Goal: Information Seeking & Learning: Check status

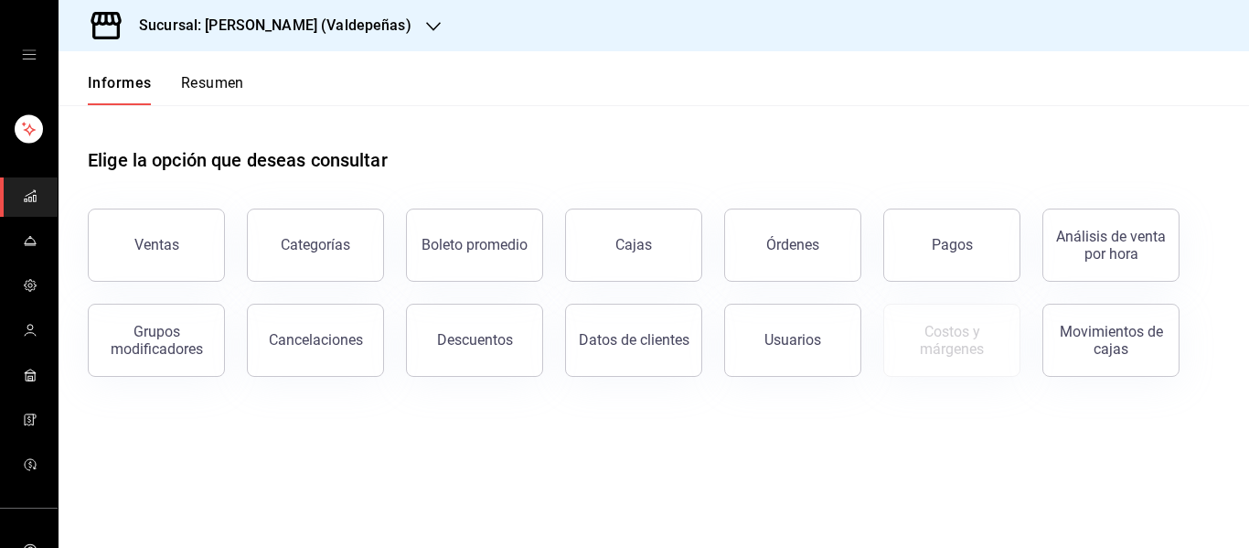
click at [375, 22] on div "Sucursal: [PERSON_NAME] (Valdepeñas)" at bounding box center [260, 25] width 375 height 51
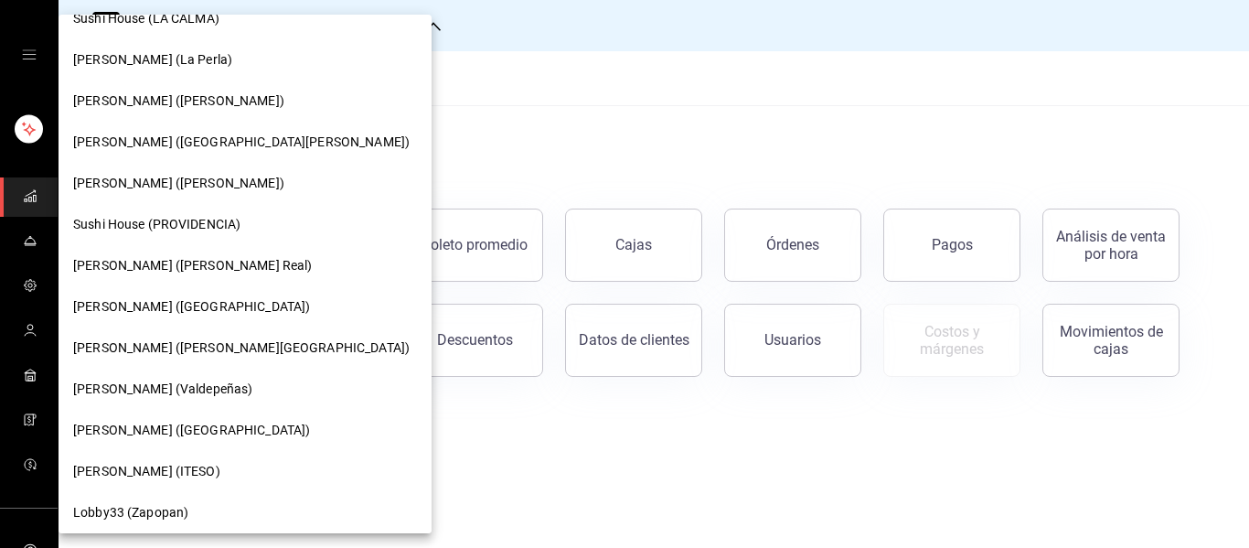
scroll to position [237, 0]
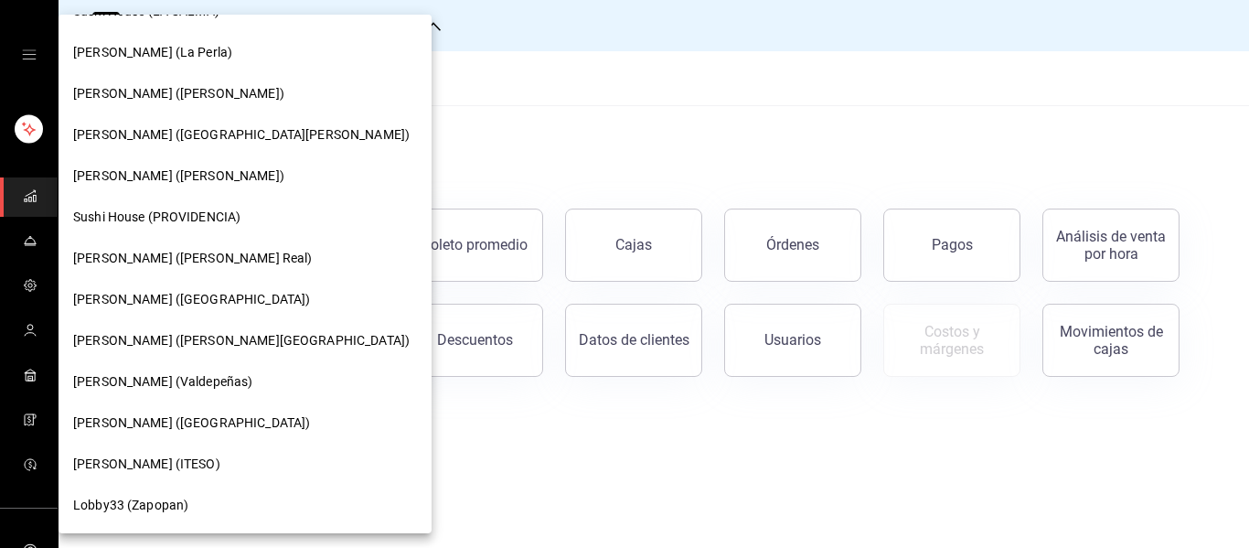
click at [148, 459] on font "[PERSON_NAME] (ITESO)" at bounding box center [146, 463] width 147 height 15
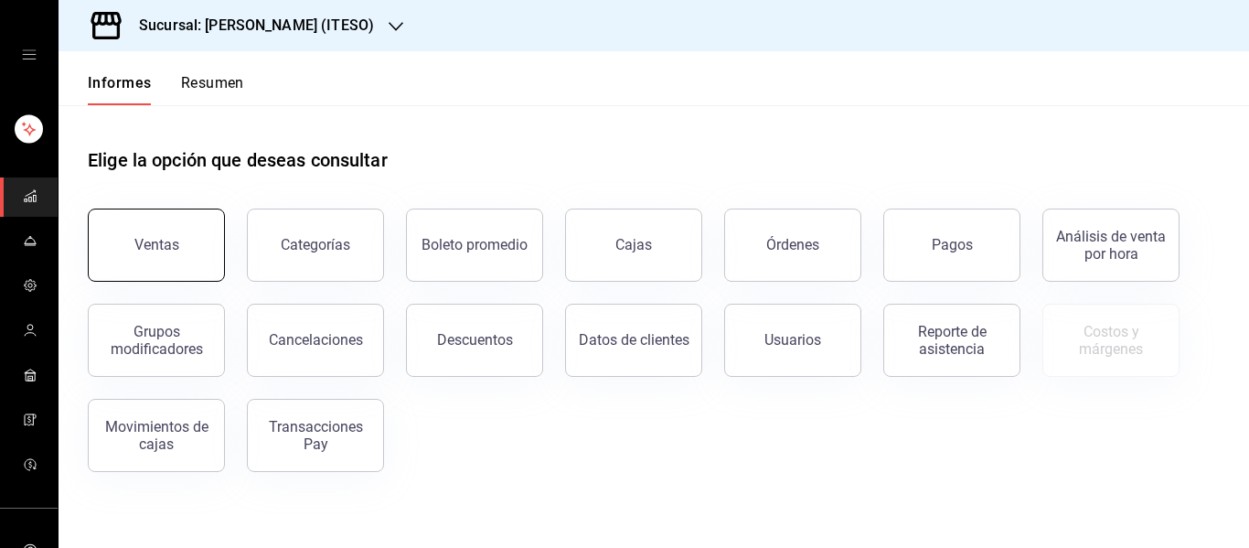
click at [193, 278] on div "Ventas" at bounding box center [145, 233] width 159 height 95
click at [100, 271] on button "Ventas" at bounding box center [156, 244] width 137 height 73
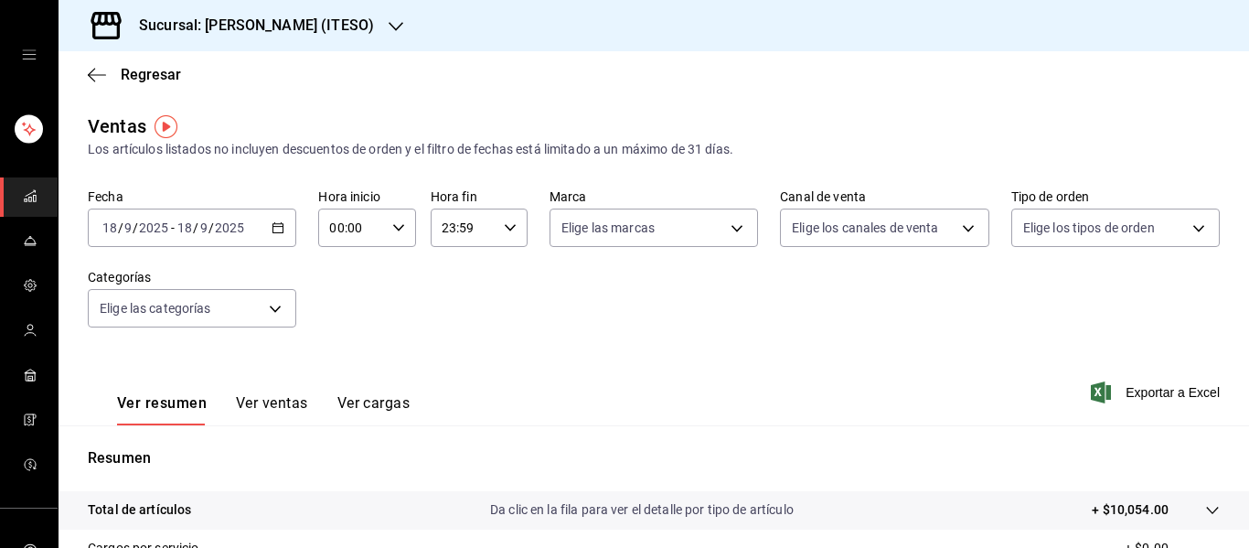
click at [274, 233] on \(Stroke\) "button" at bounding box center [277, 228] width 11 height 10
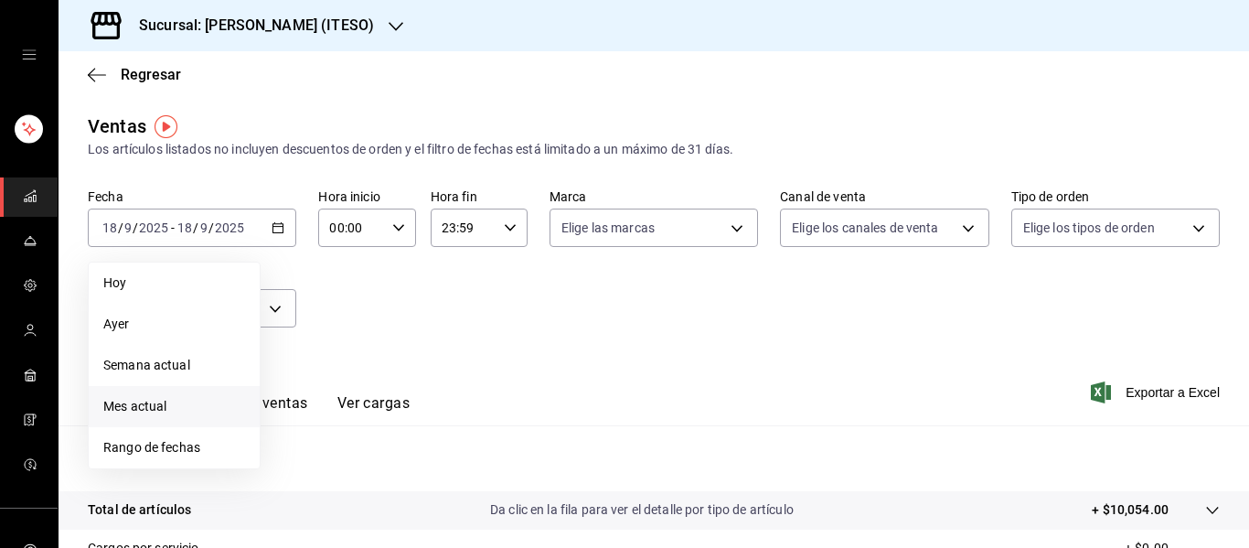
click at [144, 406] on font "Mes actual" at bounding box center [134, 406] width 63 height 15
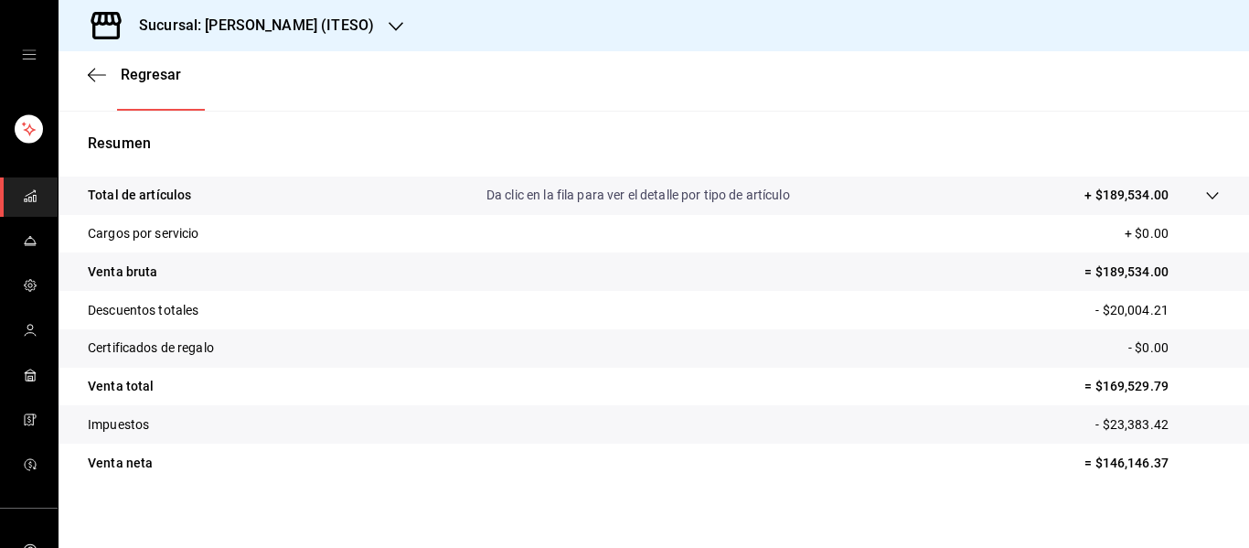
scroll to position [329, 0]
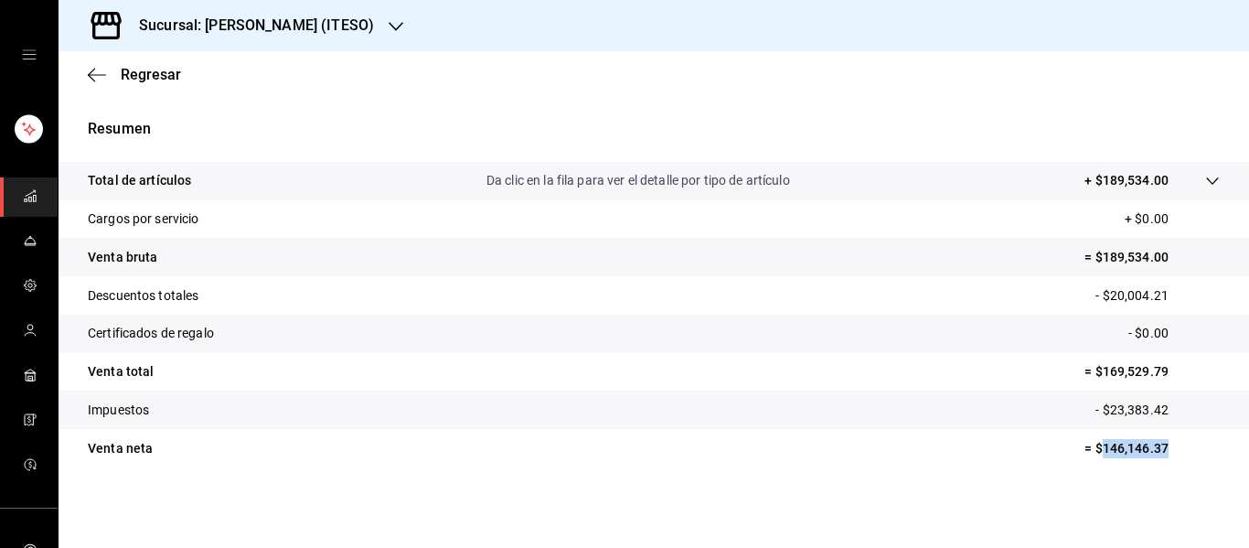
drag, startPoint x: 1090, startPoint y: 448, endPoint x: 1155, endPoint y: 448, distance: 65.8
click at [1155, 448] on p "= $146,146.37" at bounding box center [1151, 448] width 135 height 19
click at [1142, 451] on font "= $146,146.37" at bounding box center [1126, 448] width 84 height 15
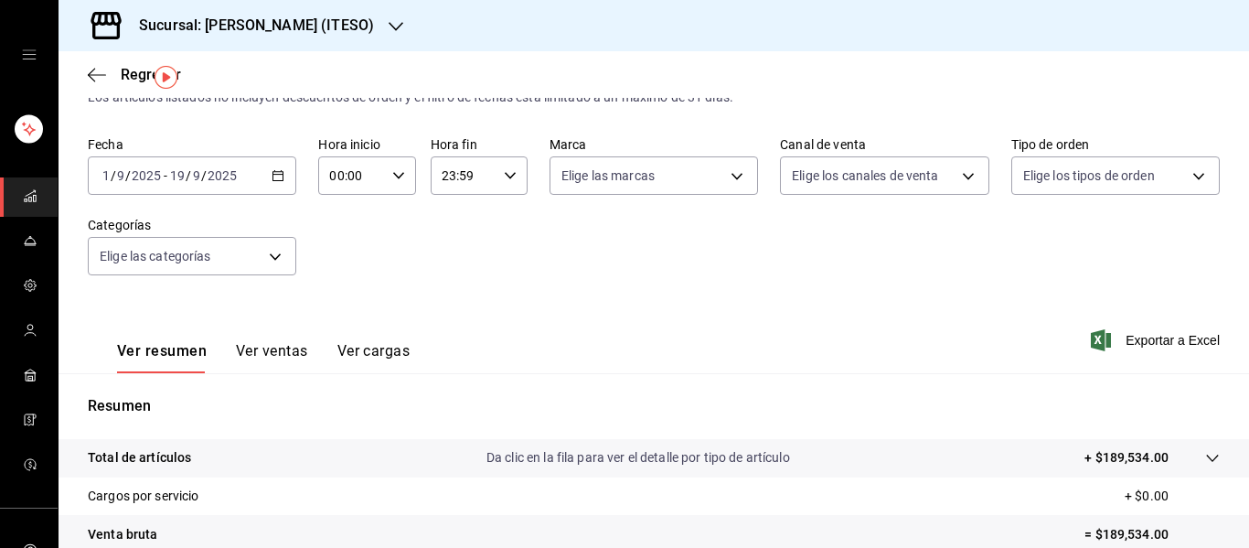
scroll to position [48, 0]
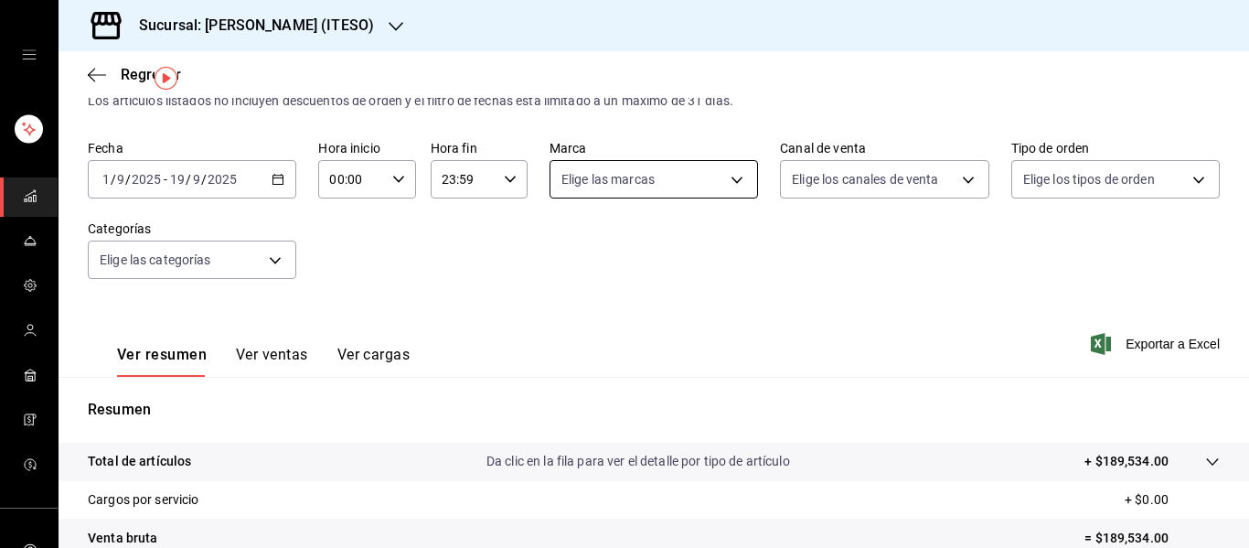
click at [724, 183] on body "Sucursal: [PERSON_NAME] (ITESO) Regresar Ventas Los artículos listados no inclu…" at bounding box center [624, 274] width 1249 height 548
click at [839, 171] on div at bounding box center [624, 274] width 1249 height 548
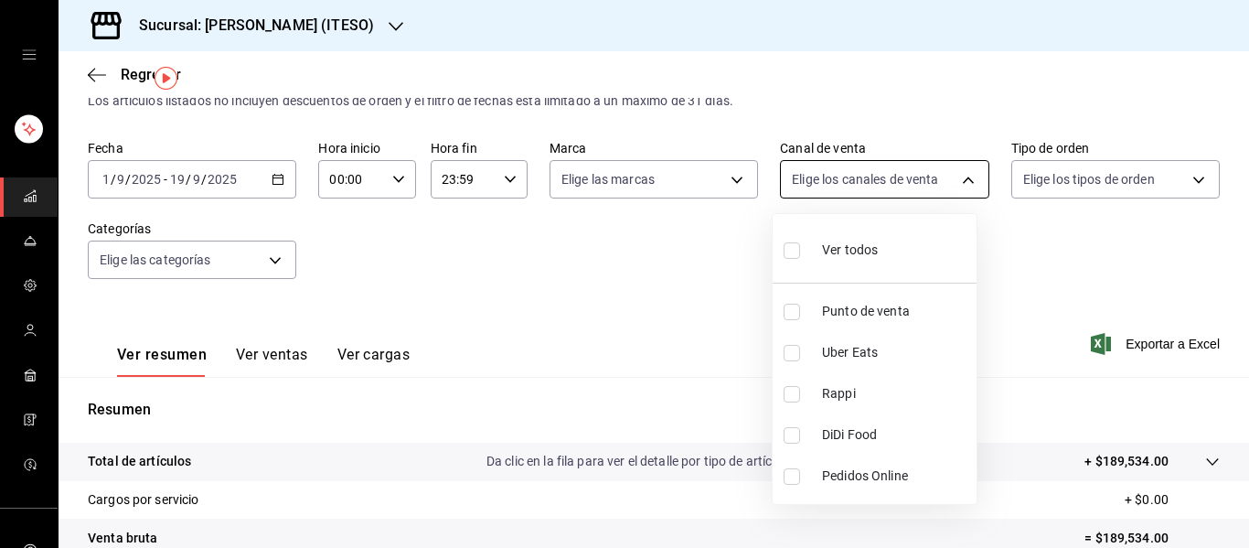
click at [918, 177] on body "Sucursal: [PERSON_NAME] (ITESO) Regresar Ventas Los artículos listados no inclu…" at bounding box center [624, 274] width 1249 height 548
click at [796, 355] on input "checkbox" at bounding box center [791, 353] width 16 height 16
checkbox input "true"
type input "UBER_EATS"
click at [1079, 261] on div at bounding box center [624, 274] width 1249 height 548
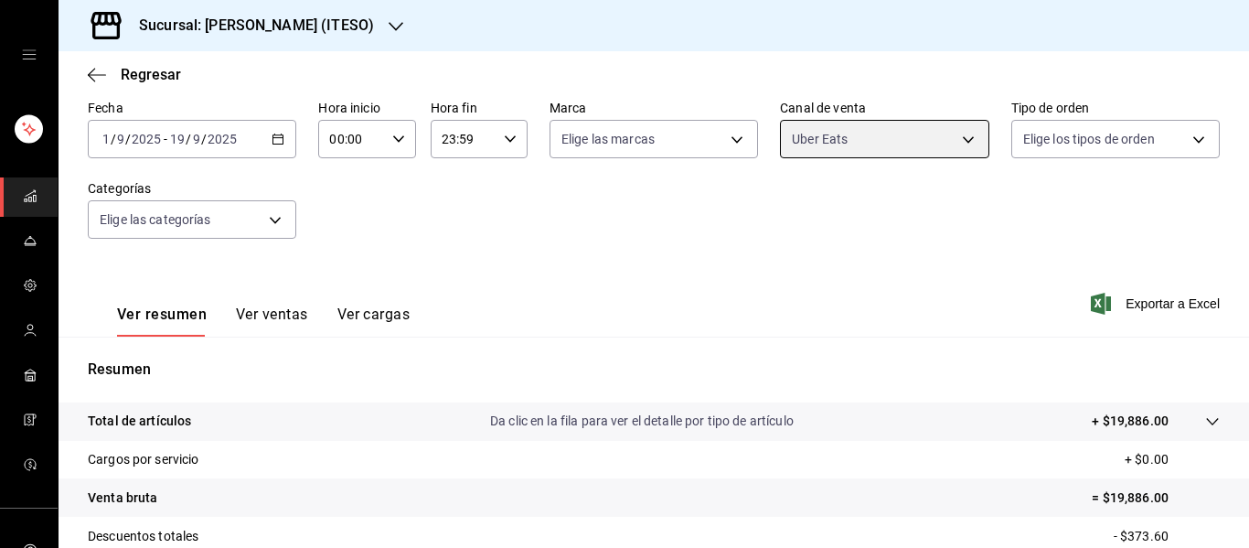
scroll to position [61, 0]
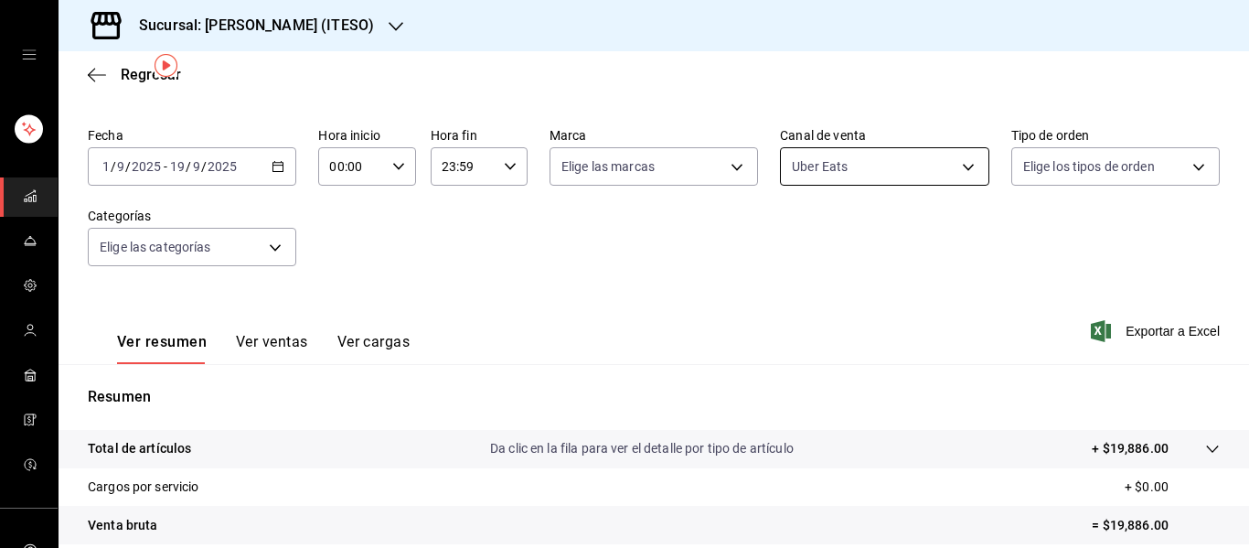
click at [949, 170] on body "Sucursal: [PERSON_NAME] (ITESO) Regresar Ventas Los artículos listados no inclu…" at bounding box center [624, 274] width 1249 height 548
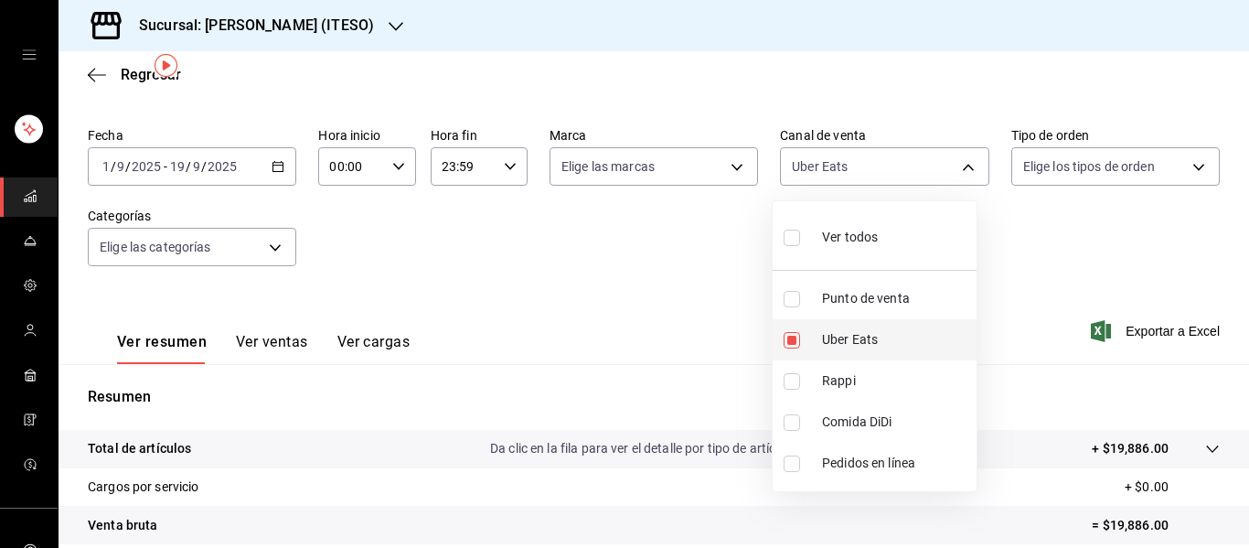
click at [794, 340] on input "checkbox" at bounding box center [791, 340] width 16 height 16
checkbox input "false"
click at [791, 385] on input "checkbox" at bounding box center [791, 381] width 16 height 16
checkbox input "true"
type input "RAPPI"
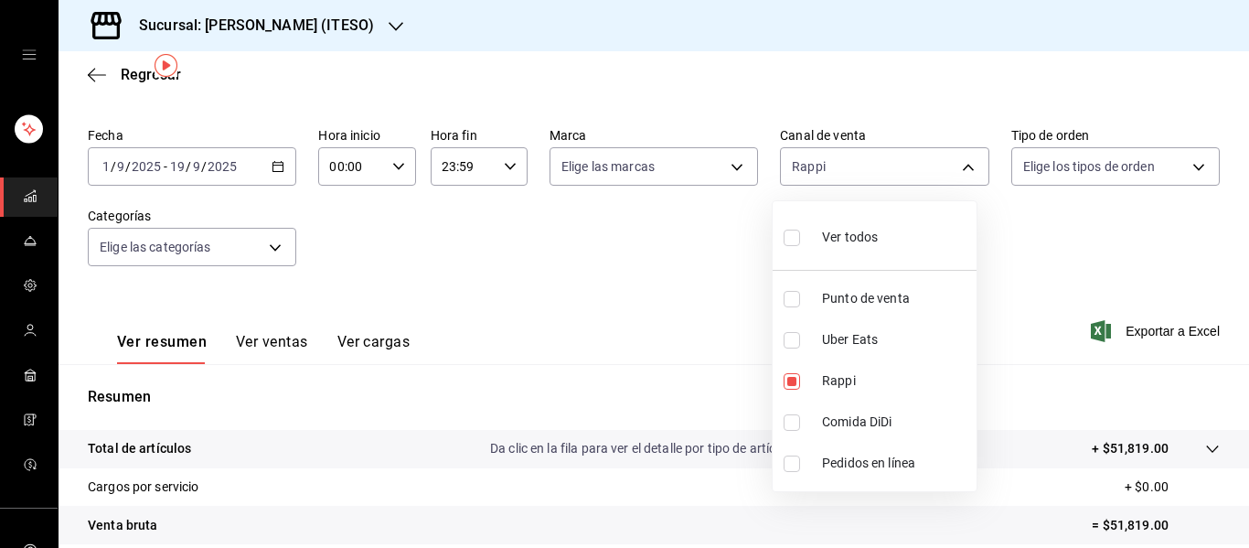
click at [1102, 272] on div at bounding box center [624, 274] width 1249 height 548
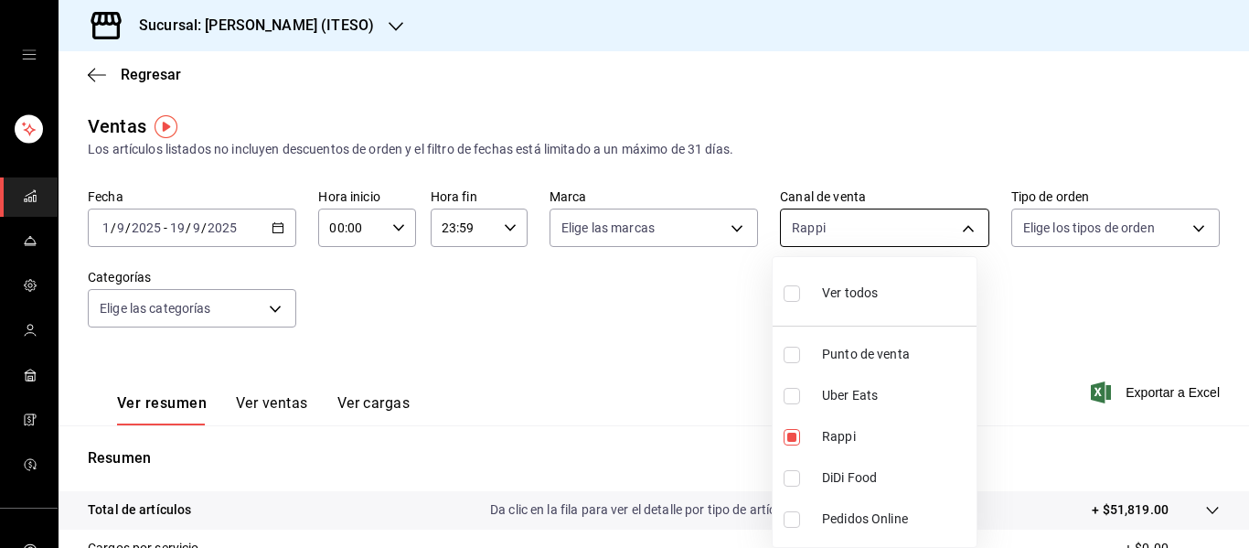
click at [959, 226] on body "Sucursal: [PERSON_NAME] (ITESO) Regresar Ventas Los artículos listados no inclu…" at bounding box center [624, 274] width 1249 height 548
click at [787, 432] on input "checkbox" at bounding box center [791, 437] width 16 height 16
checkbox input "false"
click at [791, 478] on input "checkbox" at bounding box center [791, 478] width 16 height 16
checkbox input "true"
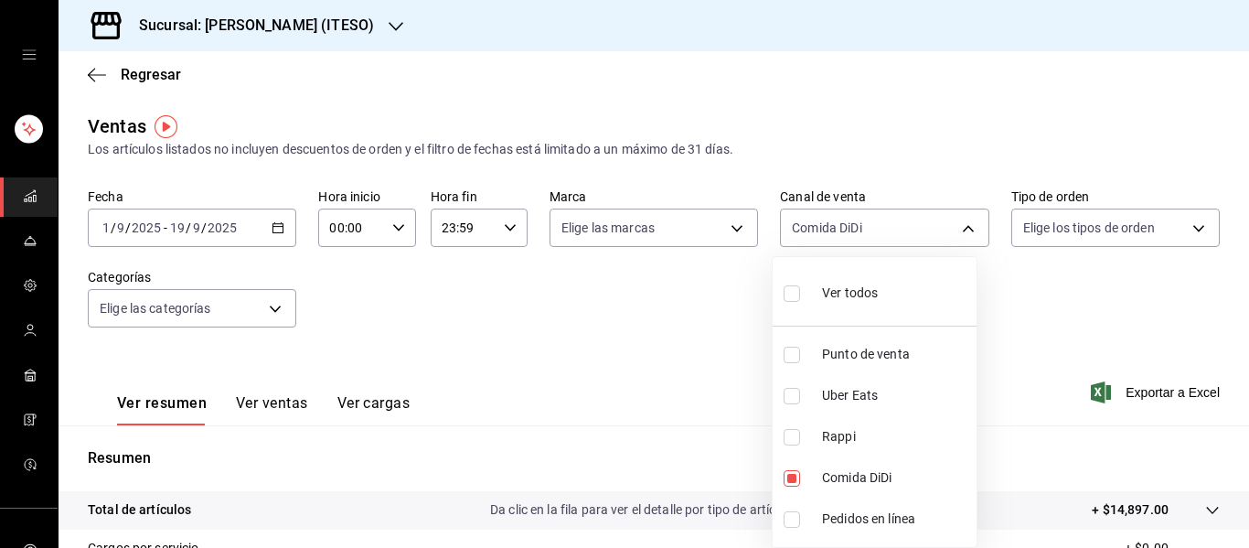
click at [1079, 338] on div at bounding box center [624, 274] width 1249 height 548
click at [946, 229] on body "Sucursal: [PERSON_NAME] (ITESO) Regresar Ventas Los artículos listados no inclu…" at bounding box center [624, 274] width 1249 height 548
click at [823, 299] on font "Ver todos" at bounding box center [850, 292] width 56 height 15
type input "PARROT,UBER_EATS,RAPPI,DIDI_FOOD,ONLINE"
checkbox input "true"
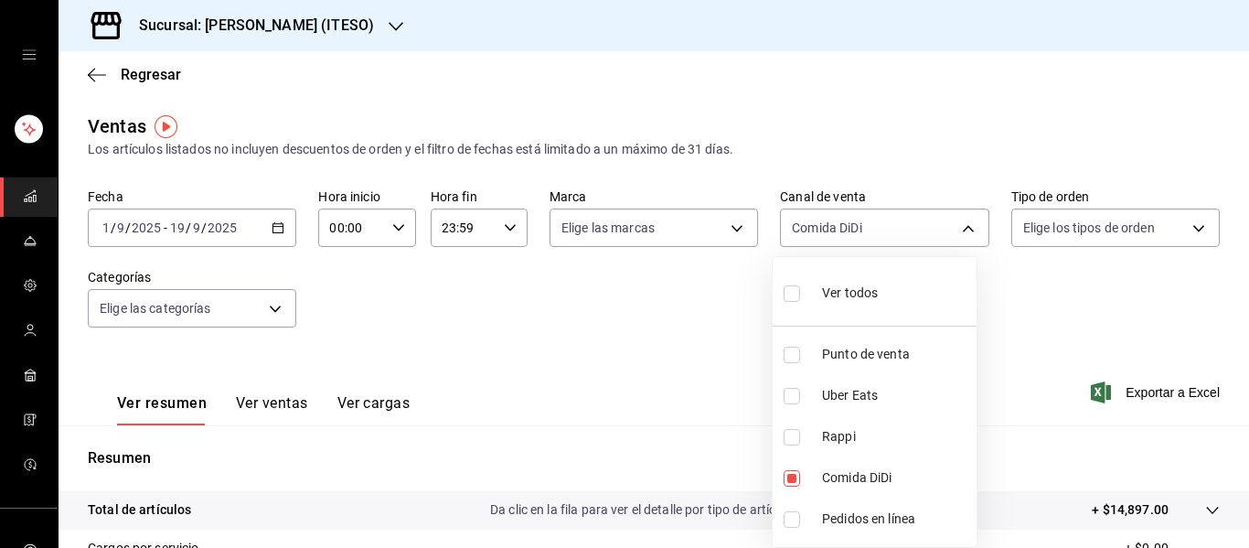
checkbox input "true"
click at [1054, 278] on div at bounding box center [624, 274] width 1249 height 548
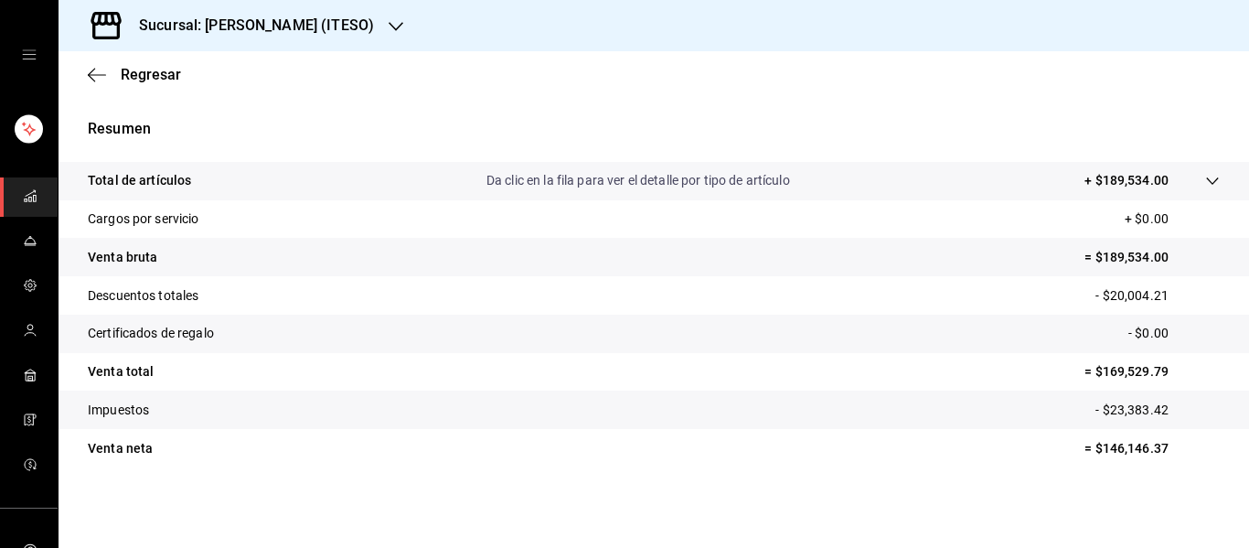
scroll to position [327, 0]
drag, startPoint x: 100, startPoint y: 414, endPoint x: 155, endPoint y: 414, distance: 55.8
click at [155, 414] on tr "Impuestos - $23,383.42" at bounding box center [654, 411] width 1190 height 38
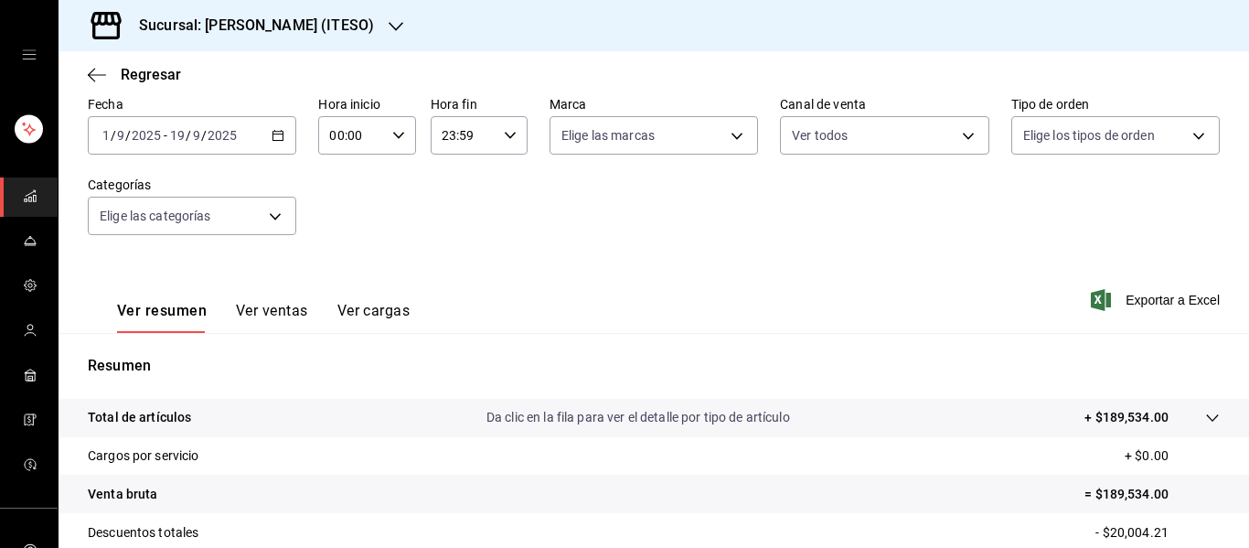
scroll to position [3, 0]
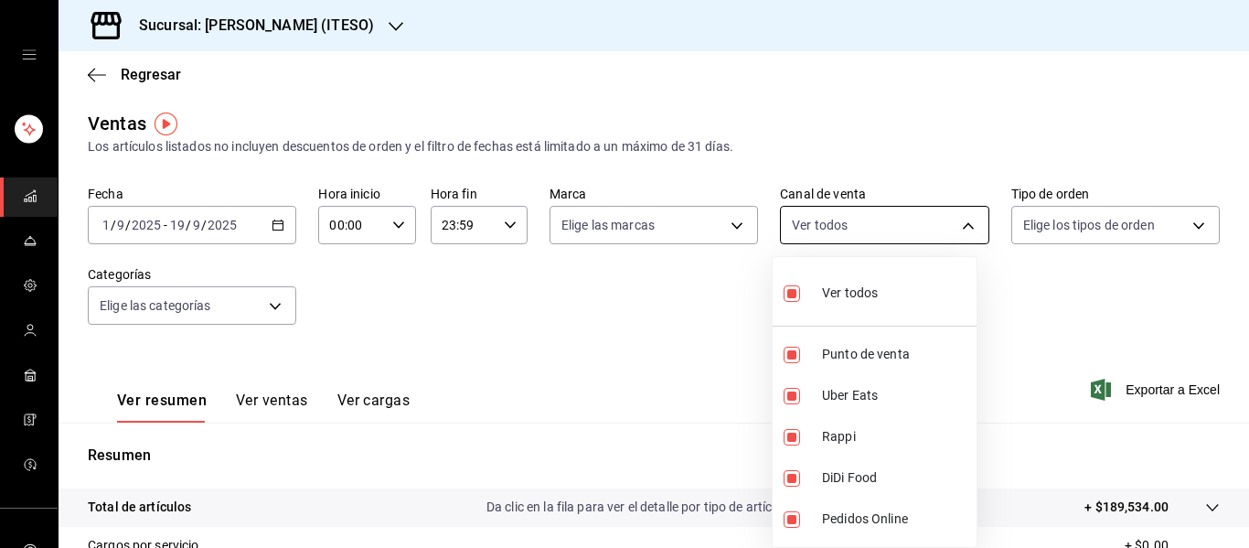
click at [877, 238] on body "Sucursal: [PERSON_NAME] (ITESO) Regresar Ventas Los artículos listados no inclu…" at bounding box center [624, 274] width 1249 height 548
click at [782, 290] on li "Ver todos" at bounding box center [874, 291] width 204 height 54
checkbox input "false"
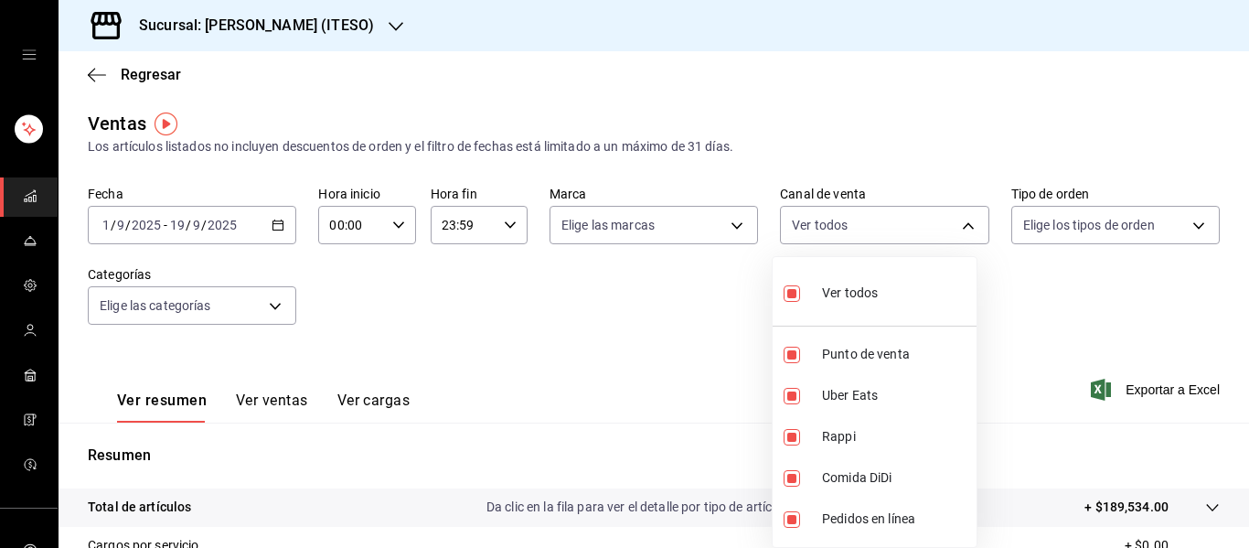
checkbox input "false"
click at [789, 356] on input "checkbox" at bounding box center [791, 354] width 16 height 16
checkbox input "true"
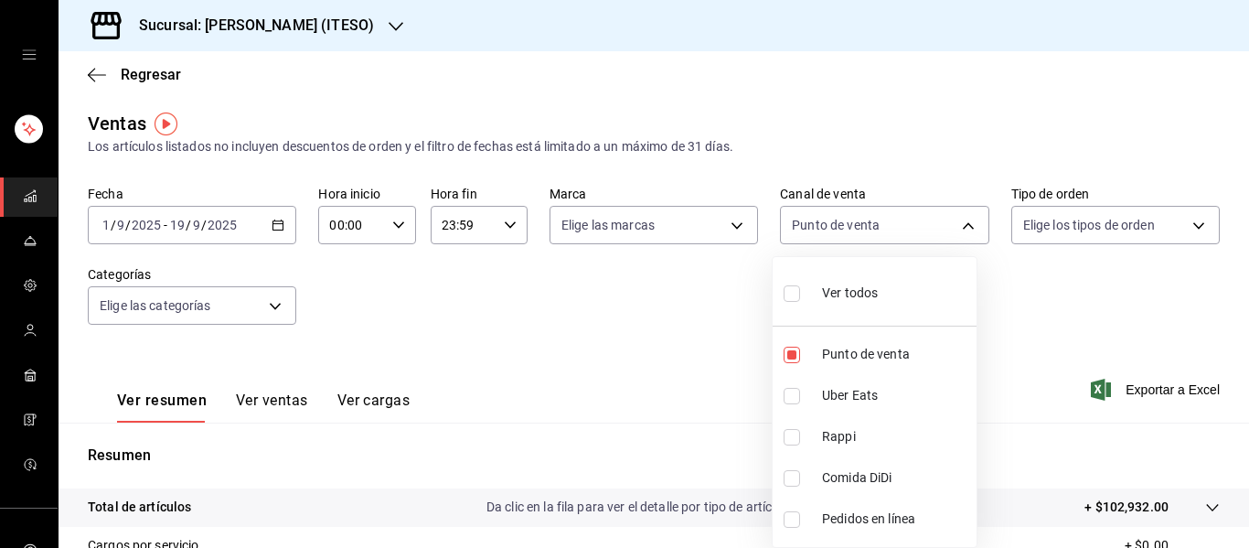
click at [1035, 366] on div at bounding box center [624, 274] width 1249 height 548
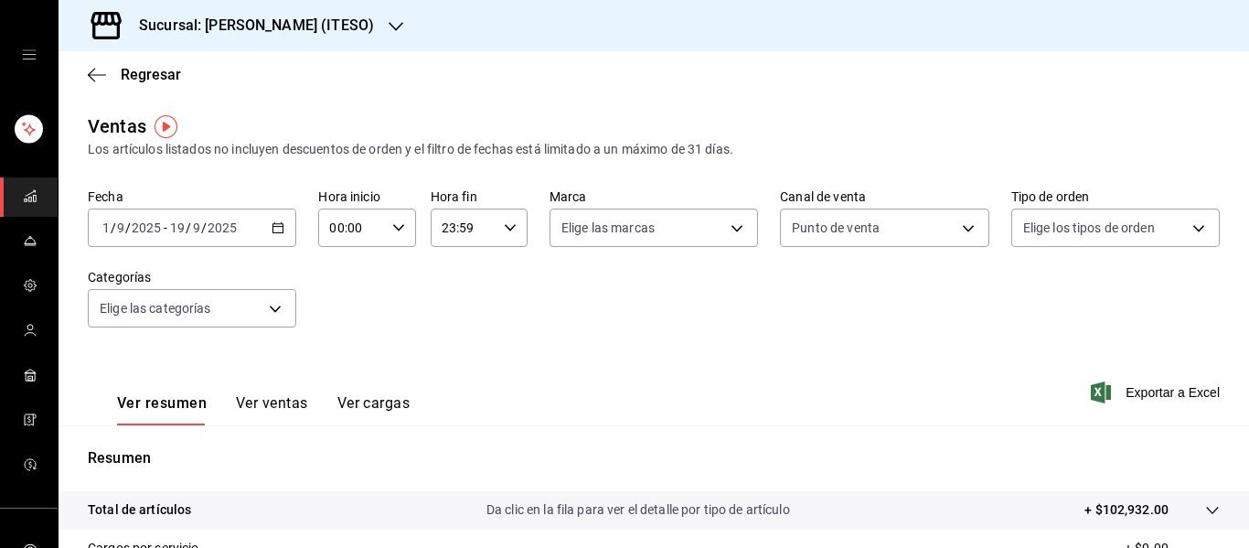
click at [246, 239] on div "[DATE] [DATE] - [DATE] [DATE]" at bounding box center [192, 227] width 208 height 38
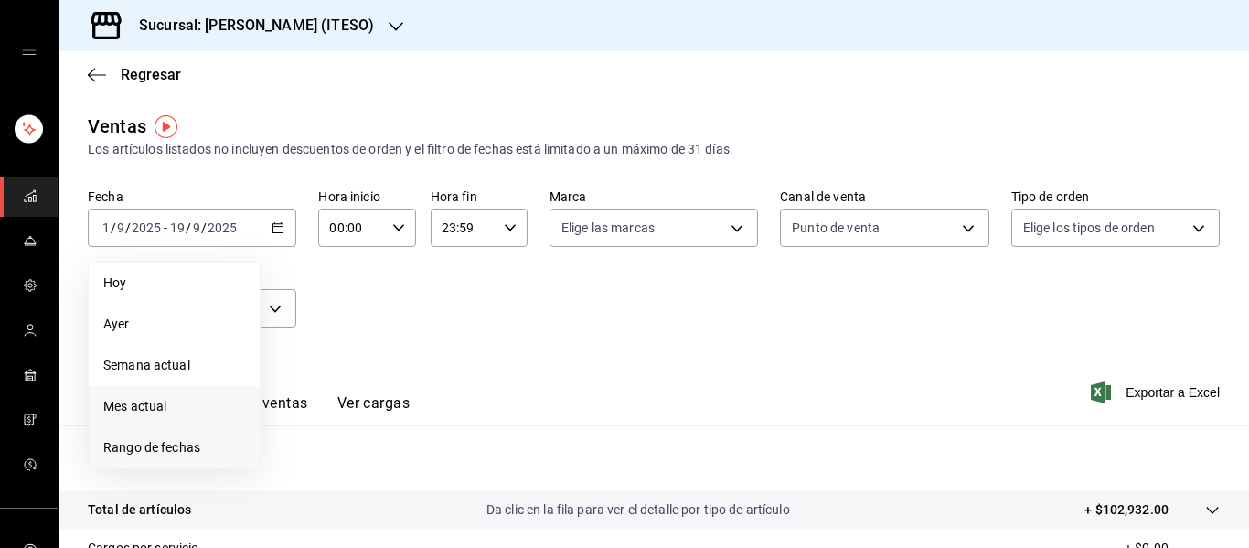
click at [171, 443] on font "Rango de fechas" at bounding box center [151, 447] width 97 height 15
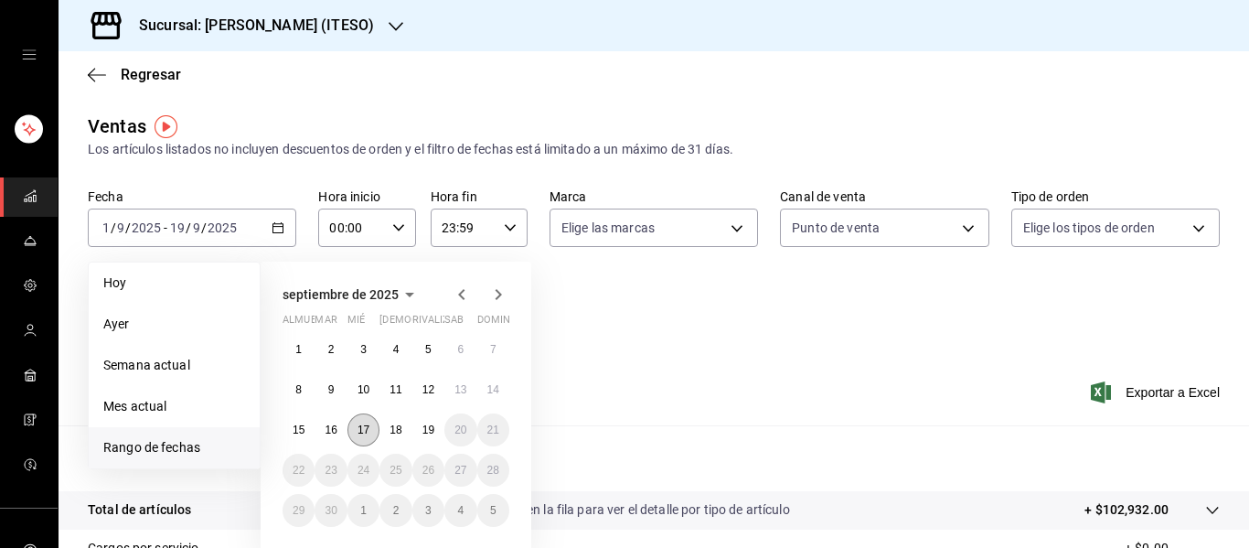
click at [367, 431] on font "17" at bounding box center [363, 429] width 12 height 13
click at [363, 434] on font "17" at bounding box center [363, 429] width 12 height 13
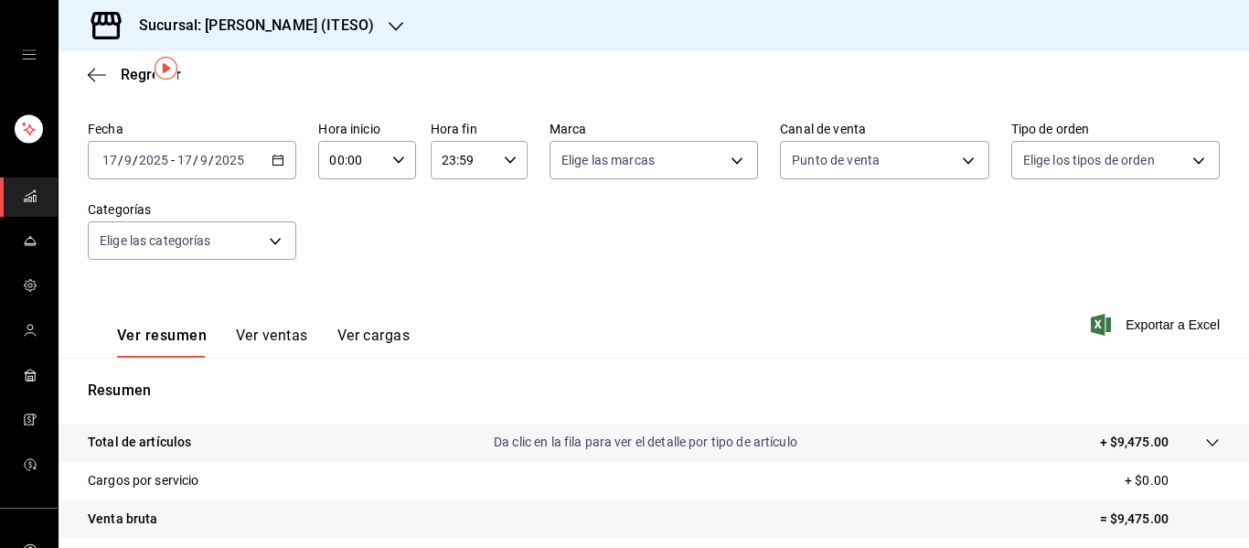
scroll to position [76, 0]
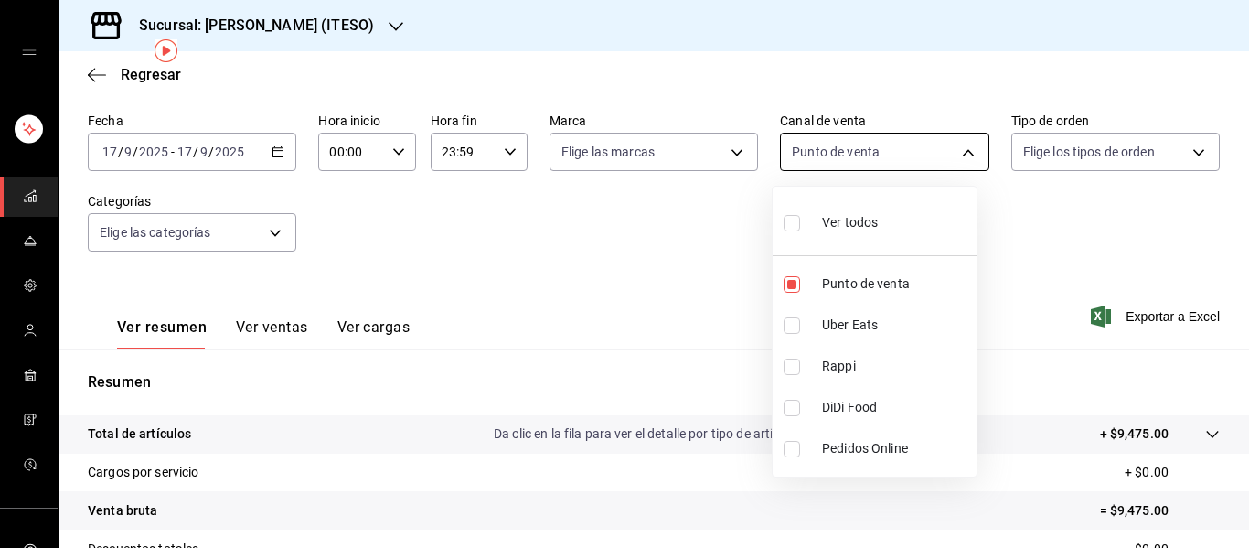
click at [931, 156] on body "Sucursal: [PERSON_NAME] (ITESO) Regresar Ventas Los artículos listados no inclu…" at bounding box center [624, 274] width 1249 height 548
click at [845, 230] on span "Ver todos" at bounding box center [850, 222] width 56 height 19
type input "PARROT,UBER_EATS,RAPPI,DIDI_FOOD,ONLINE"
checkbox input "true"
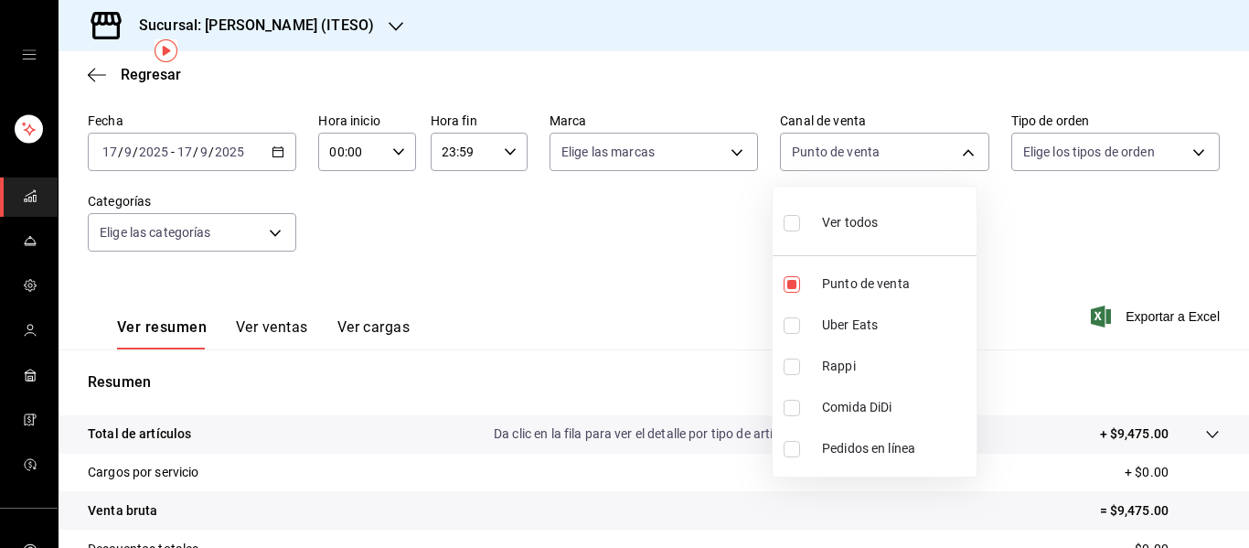
checkbox input "true"
drag, startPoint x: 1049, startPoint y: 268, endPoint x: 1131, endPoint y: 243, distance: 85.0
click at [1131, 243] on div at bounding box center [624, 274] width 1249 height 548
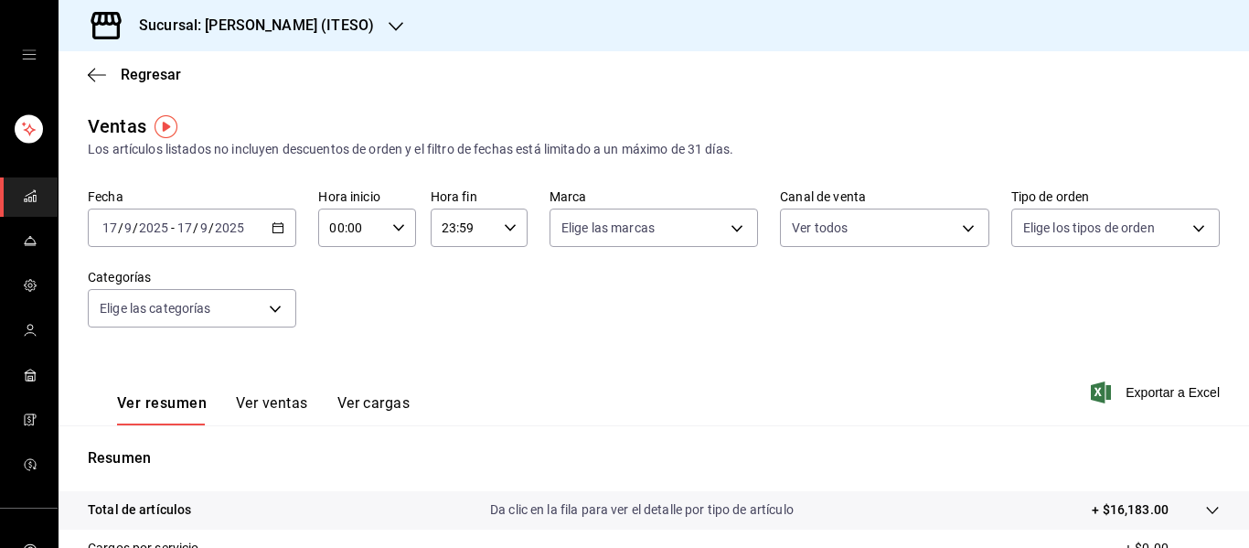
click at [230, 37] on div "Sucursal: [PERSON_NAME] (ITESO)" at bounding box center [241, 25] width 337 height 51
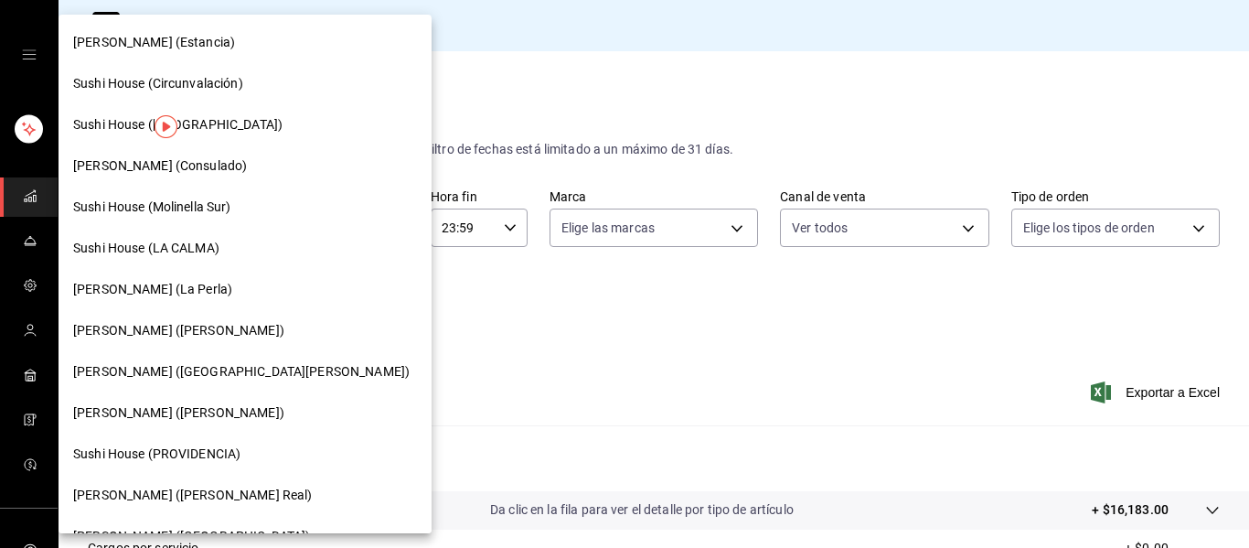
click at [160, 292] on font "[PERSON_NAME] (La Perla)" at bounding box center [152, 289] width 159 height 15
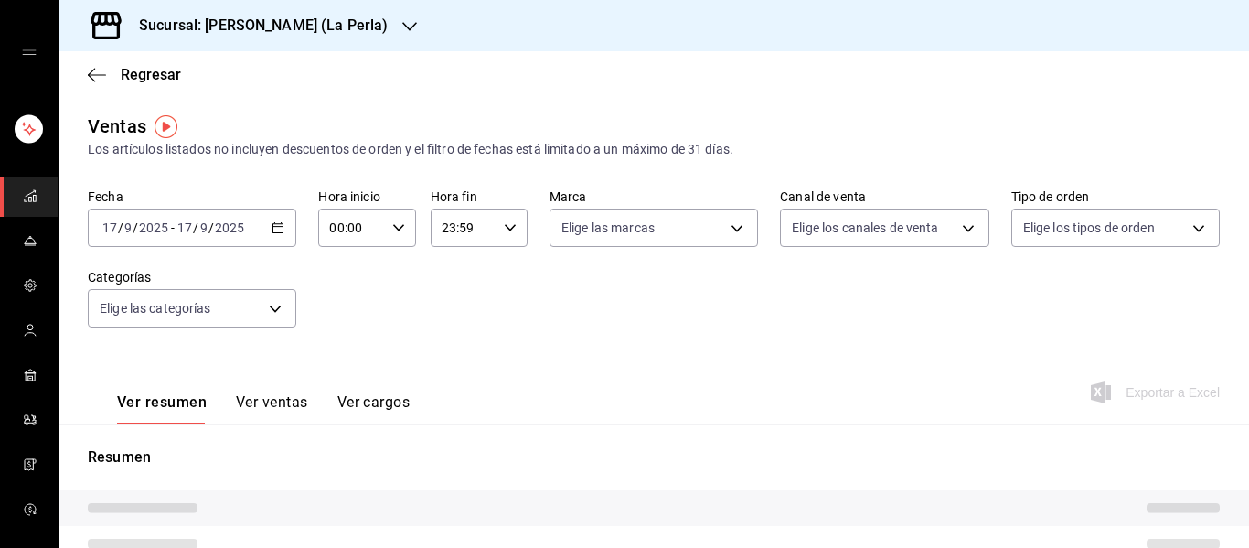
type input "PARROT,UBER_EATS,RAPPI,DIDI_FOOD,ONLINE"
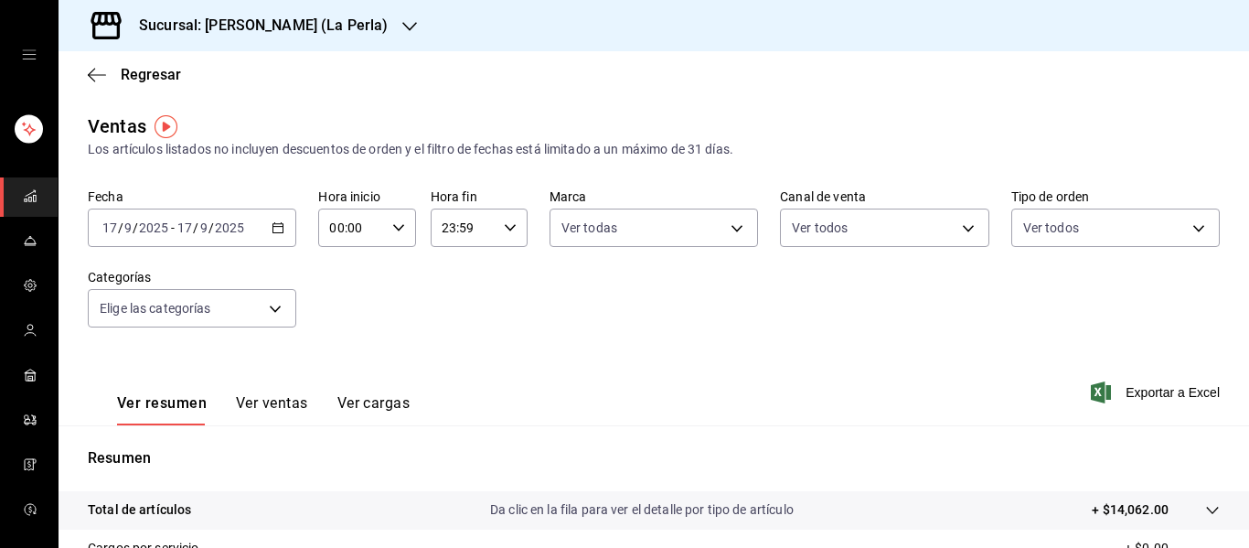
click at [265, 229] on div "[DATE] [DATE] - [DATE] [DATE]" at bounding box center [192, 227] width 208 height 38
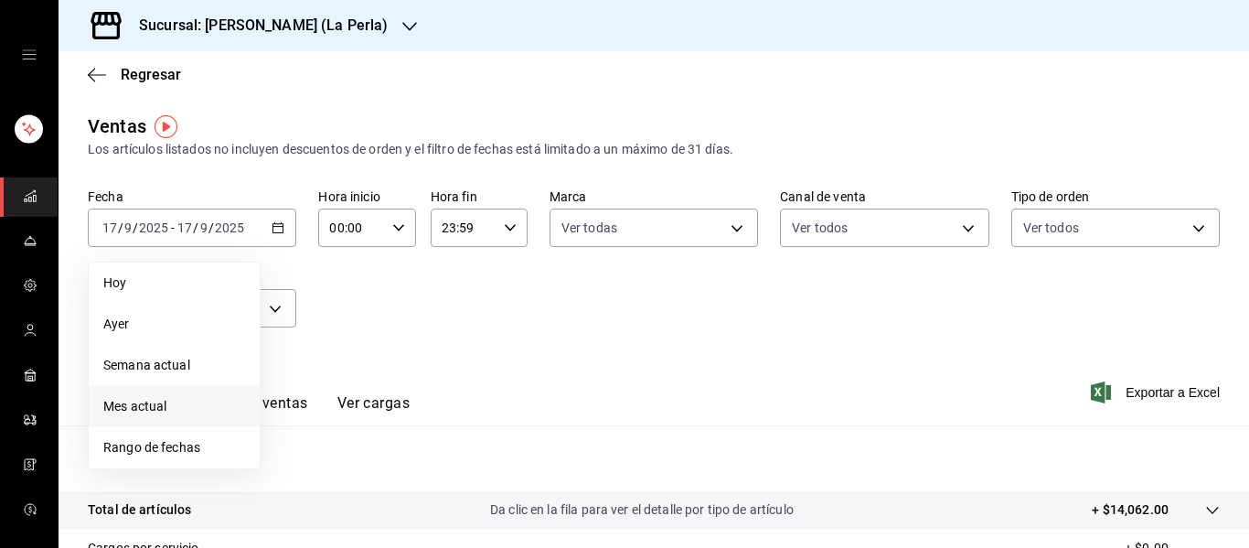
click at [157, 398] on span "Mes actual" at bounding box center [174, 406] width 142 height 19
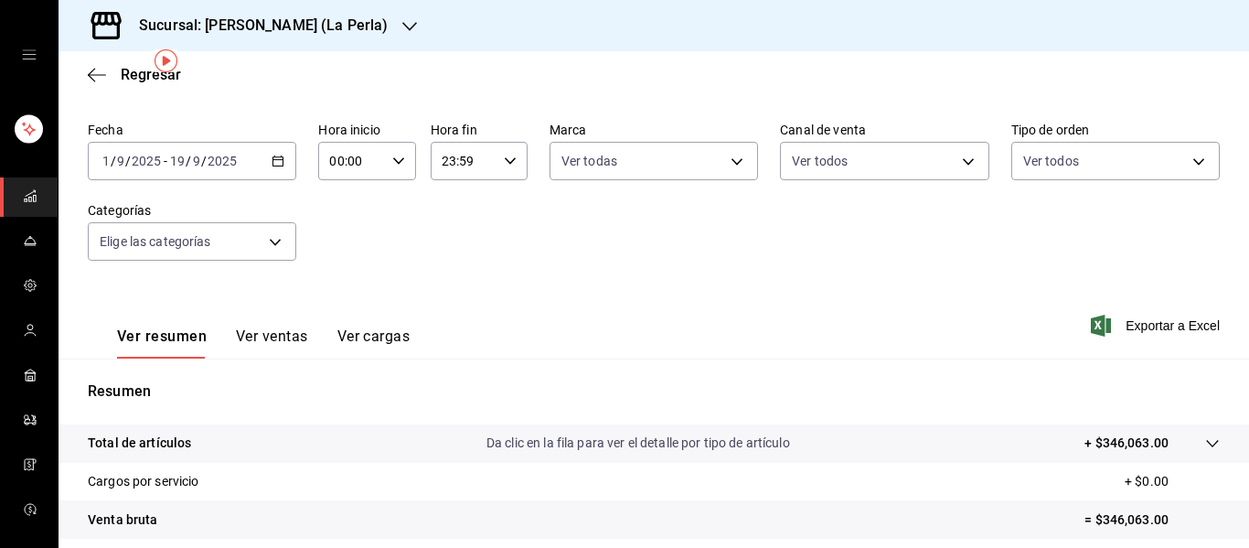
scroll to position [66, 0]
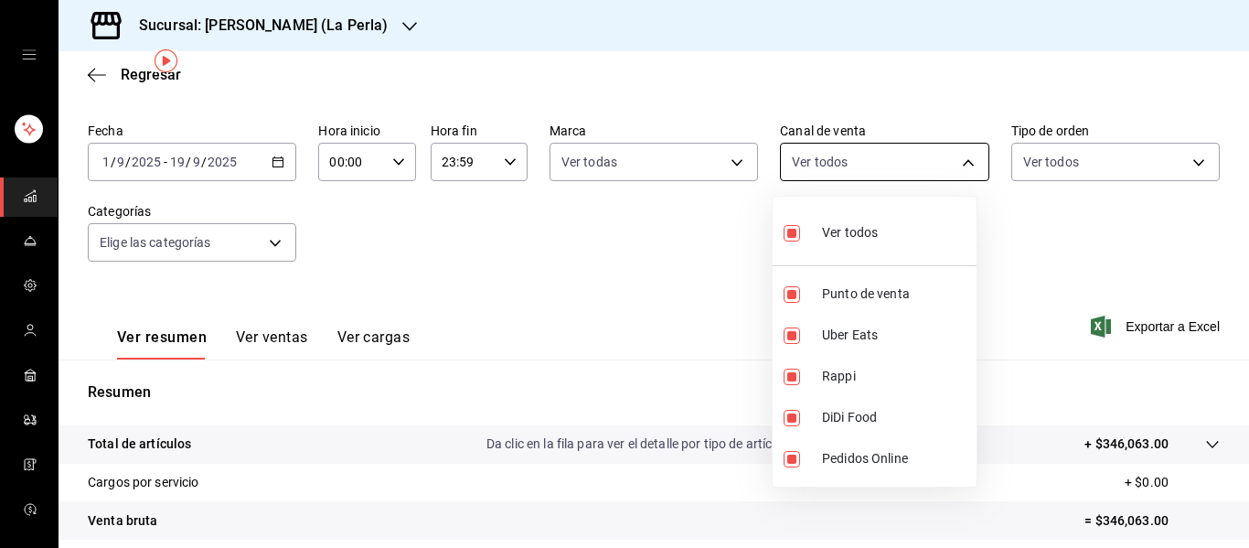
click at [870, 149] on body "Sucursal: [PERSON_NAME] (La Perla) Regresar Ventas Los artículos listados no in…" at bounding box center [624, 274] width 1249 height 548
click at [612, 261] on div at bounding box center [624, 274] width 1249 height 548
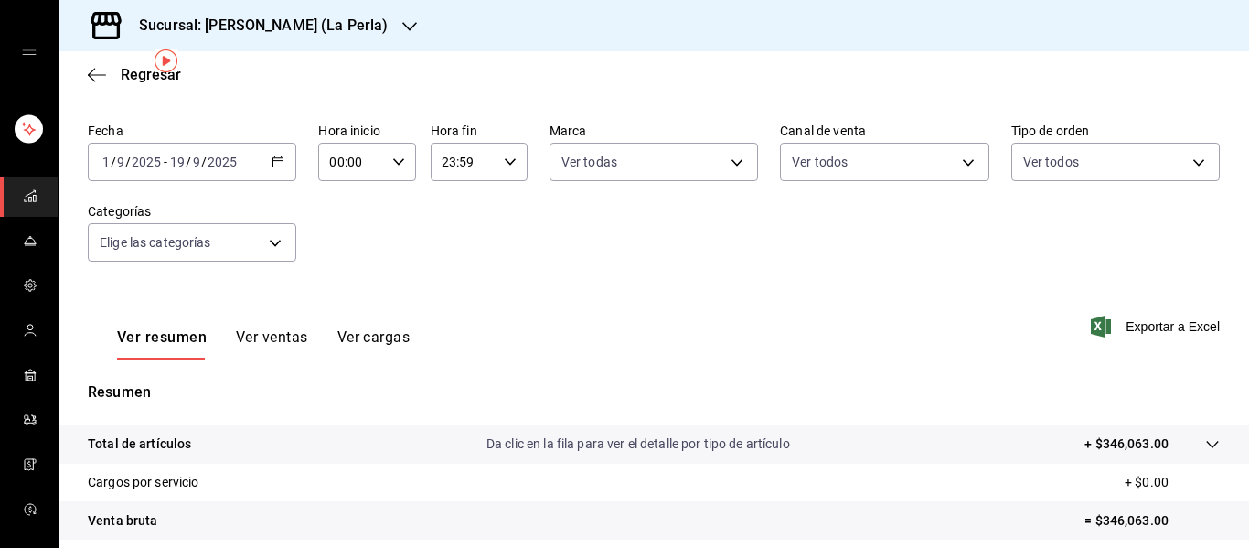
click at [394, 88] on div "Regresar" at bounding box center [654, 74] width 1190 height 47
